Goal: Information Seeking & Learning: Learn about a topic

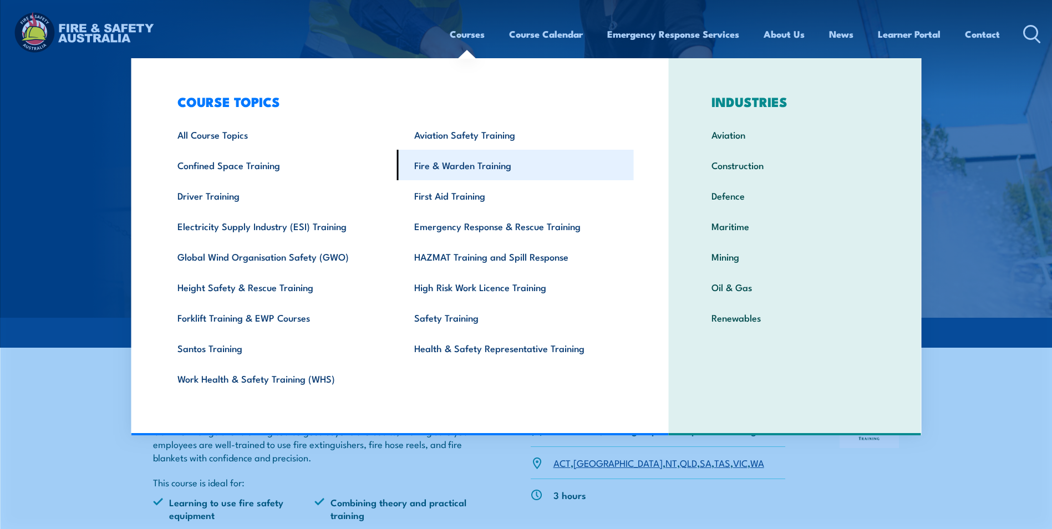
click at [482, 162] on link "Fire & Warden Training" at bounding box center [515, 165] width 237 height 30
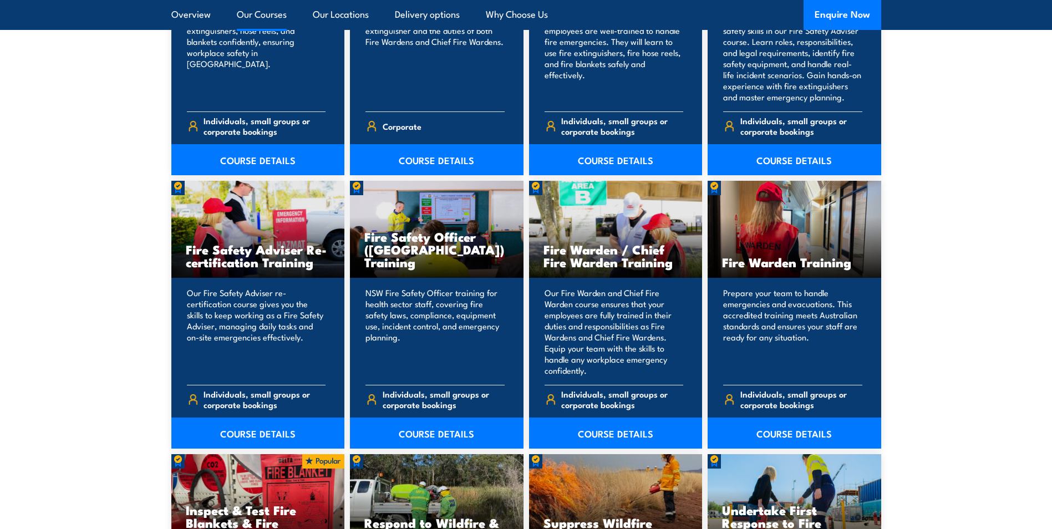
scroll to position [1275, 0]
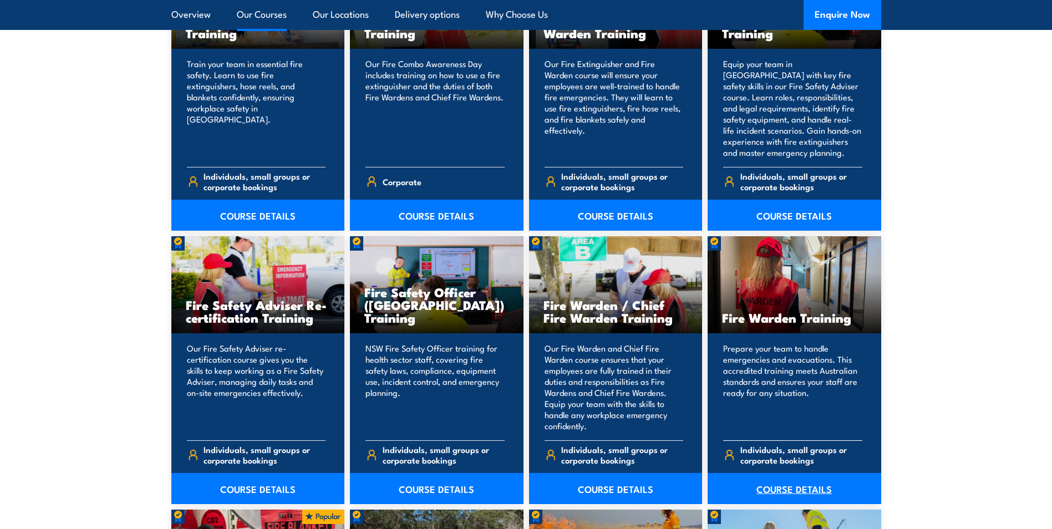
click at [796, 481] on link "COURSE DETAILS" at bounding box center [795, 488] width 174 height 31
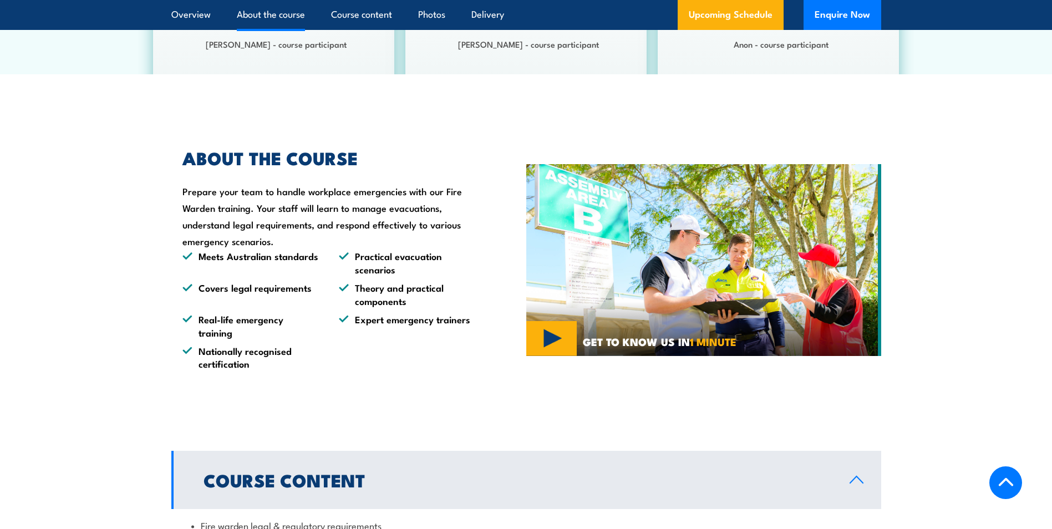
scroll to position [721, 0]
